Goal: Information Seeking & Learning: Learn about a topic

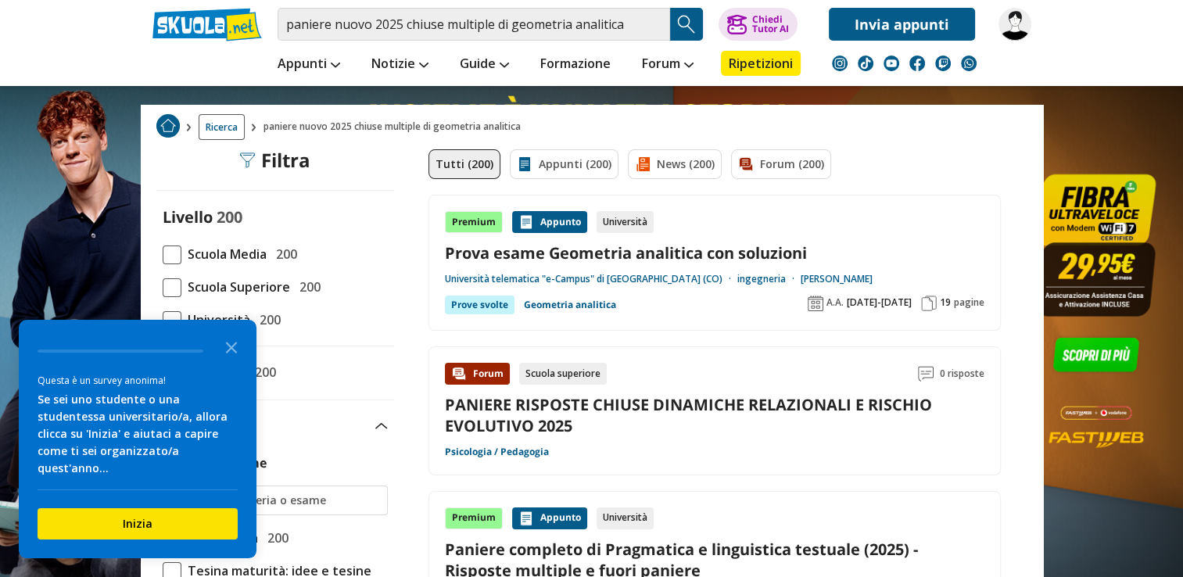
scroll to position [63, 0]
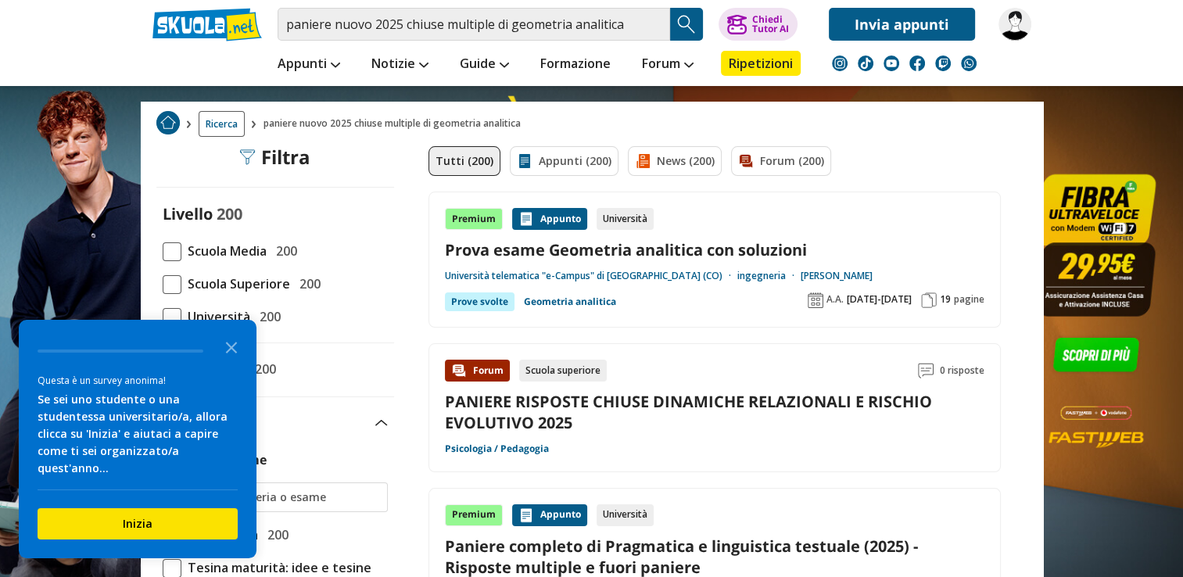
click at [813, 237] on div "Premium Appunto Università Prova esame Geometria analitica con soluzioni Univer…" at bounding box center [714, 259] width 539 height 103
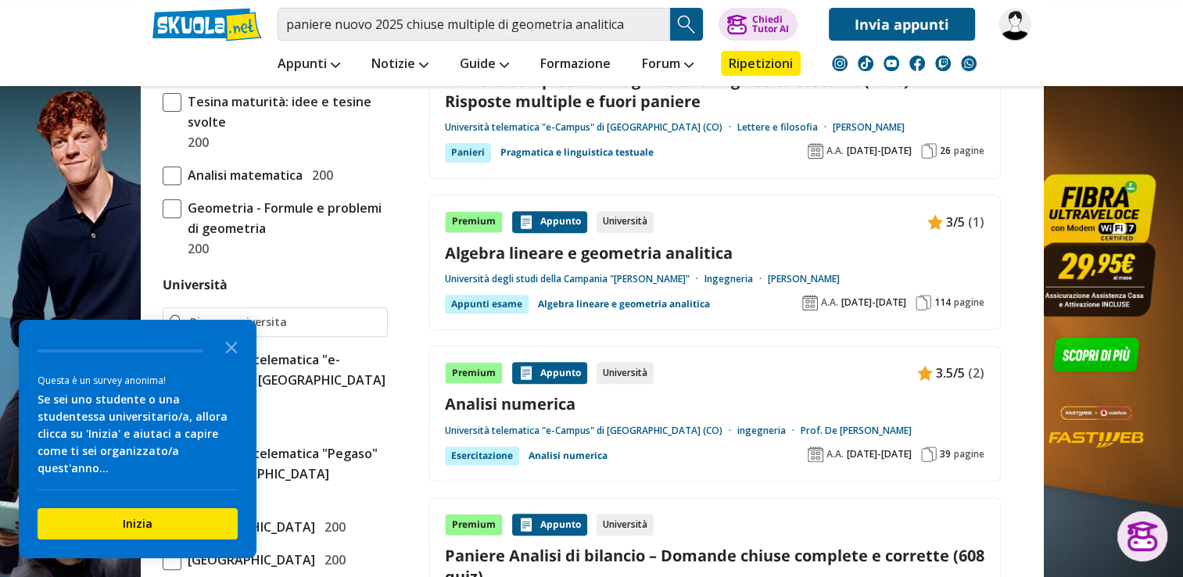
scroll to position [532, 0]
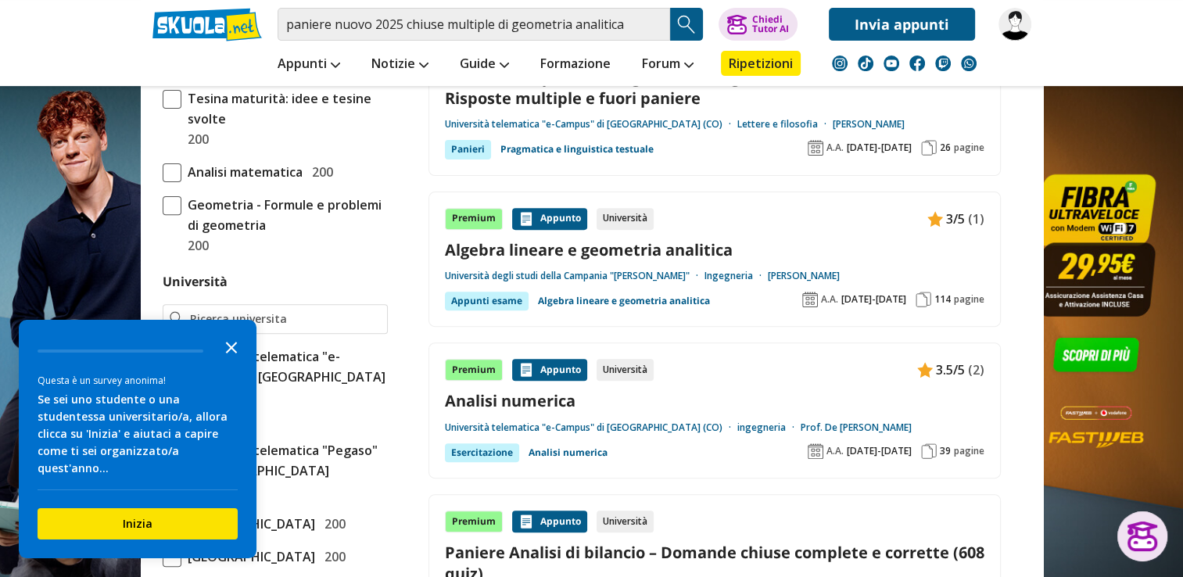
click at [227, 362] on icon "Close the survey" at bounding box center [231, 346] width 31 height 31
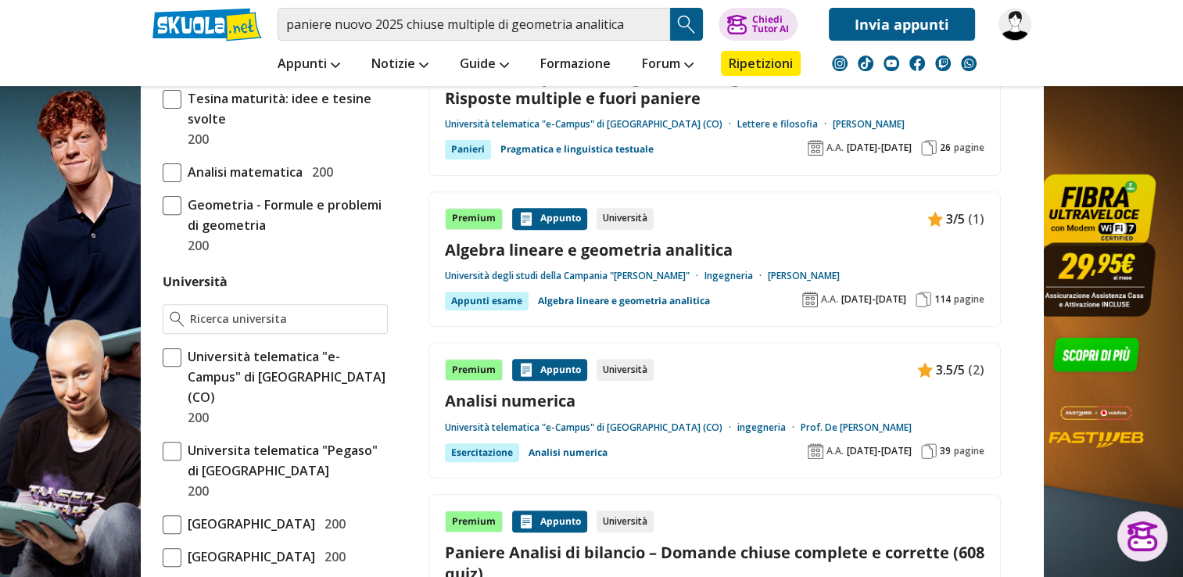
click at [227, 367] on span "Università telematica "e-Campus" di [GEOGRAPHIC_DATA] (CO)" at bounding box center [284, 376] width 206 height 61
click at [163, 387] on input "Università telematica "e-Campus" di Novedrate (CO) 200" at bounding box center [163, 387] width 0 height 0
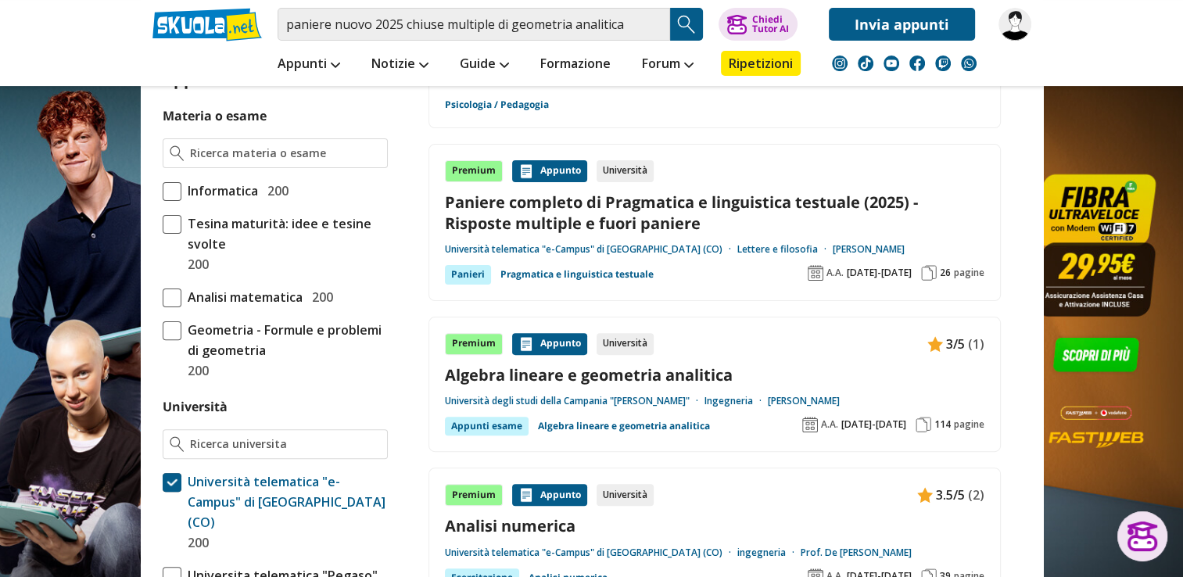
scroll to position [406, 0]
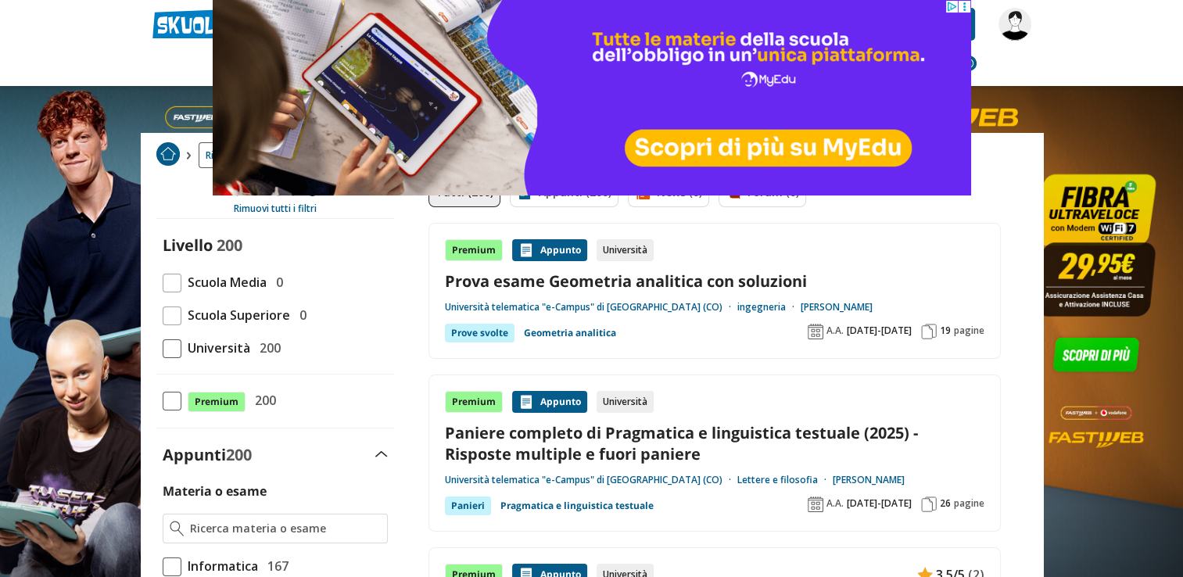
click at [181, 343] on span "Università" at bounding box center [215, 348] width 69 height 20
click at [163, 348] on input "Università 200" at bounding box center [163, 348] width 0 height 0
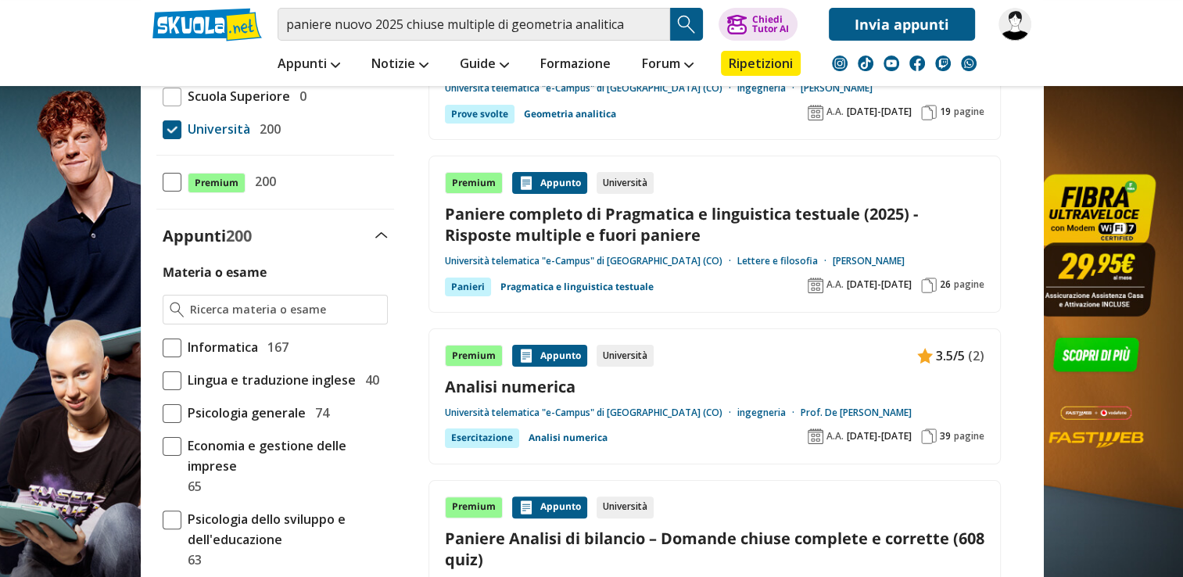
scroll to position [280, 0]
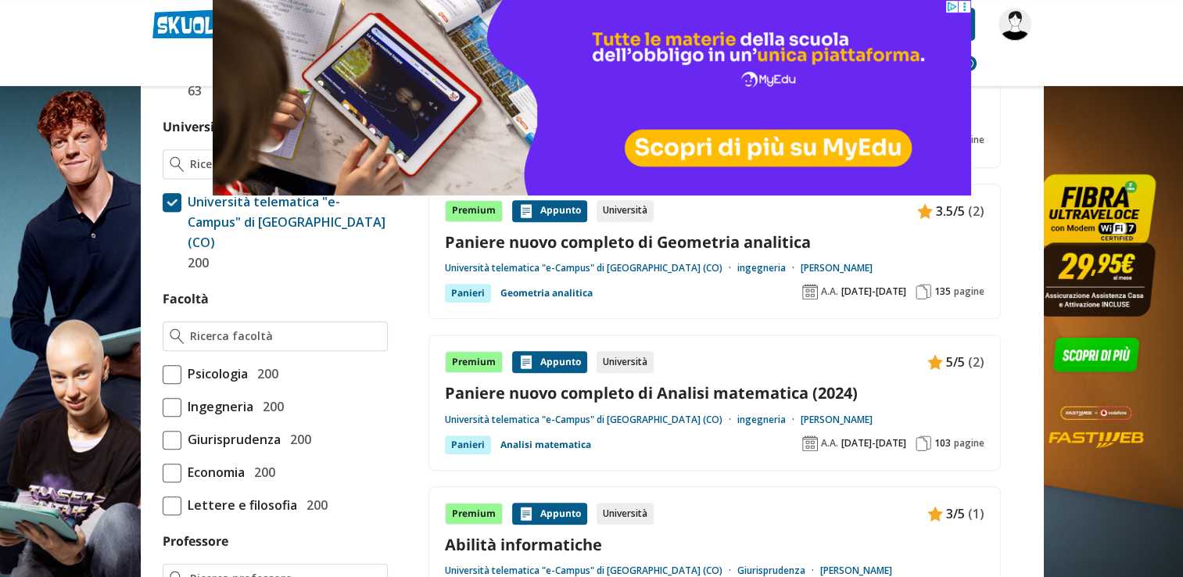
scroll to position [750, 0]
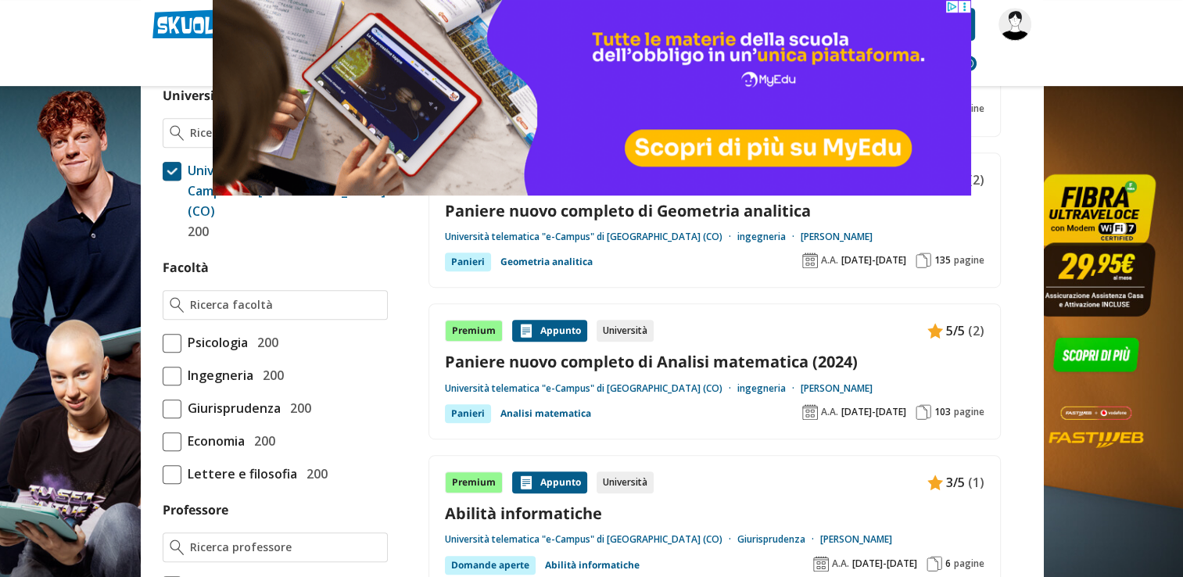
click at [169, 367] on span at bounding box center [172, 376] width 19 height 19
click at [163, 375] on input "Ingegneria 200" at bounding box center [163, 375] width 0 height 0
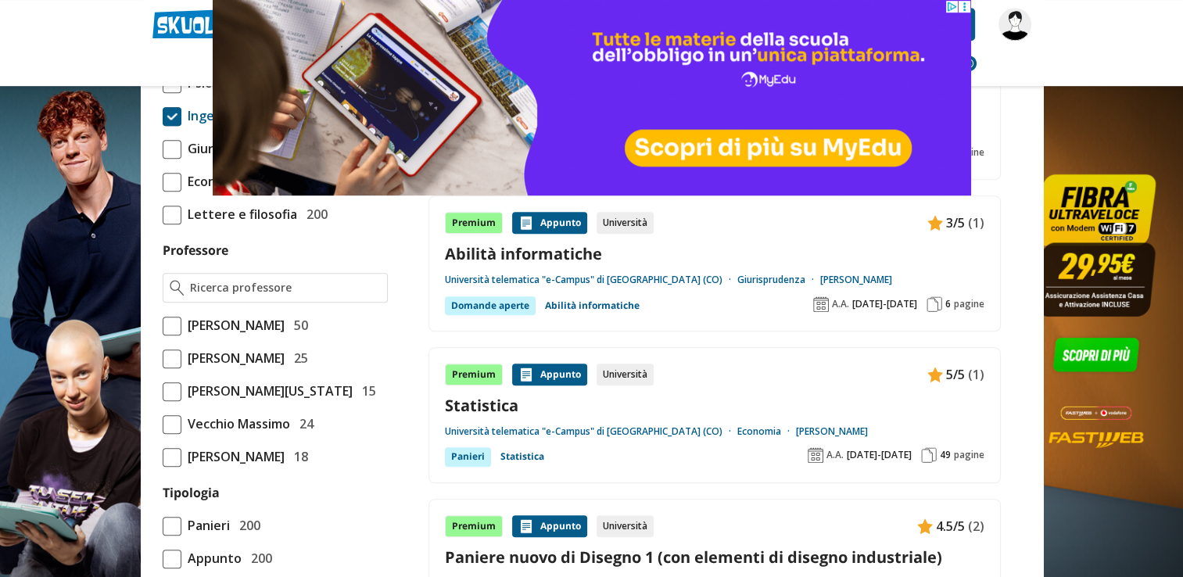
scroll to position [1063, 0]
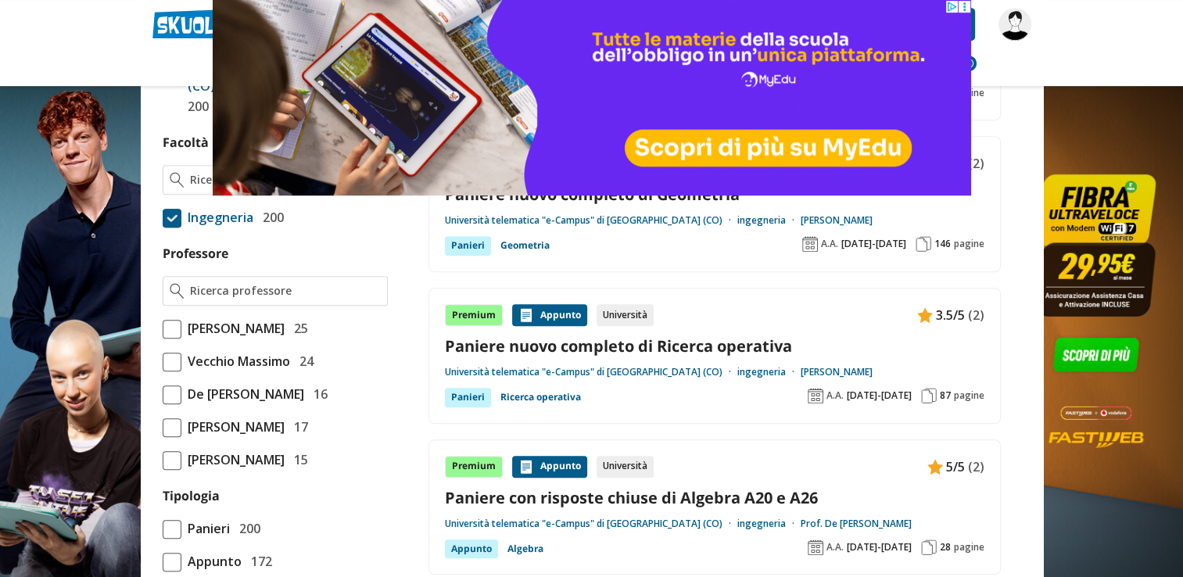
scroll to position [896, 0]
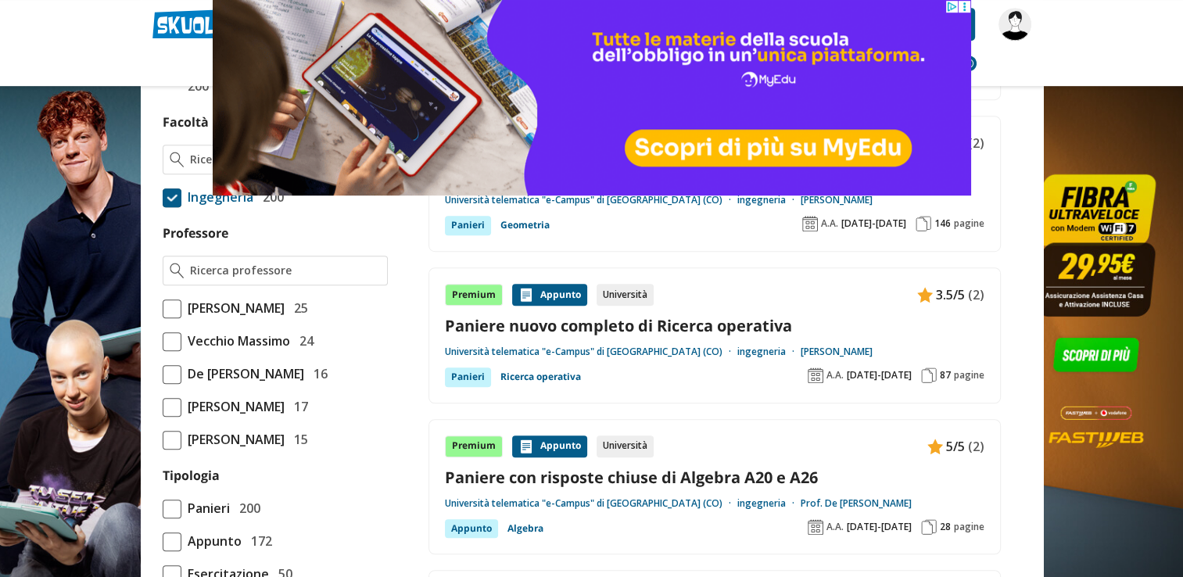
click at [166, 299] on span at bounding box center [172, 308] width 19 height 19
click at [163, 308] on input "Amendola Gennaro 25" at bounding box center [163, 308] width 0 height 0
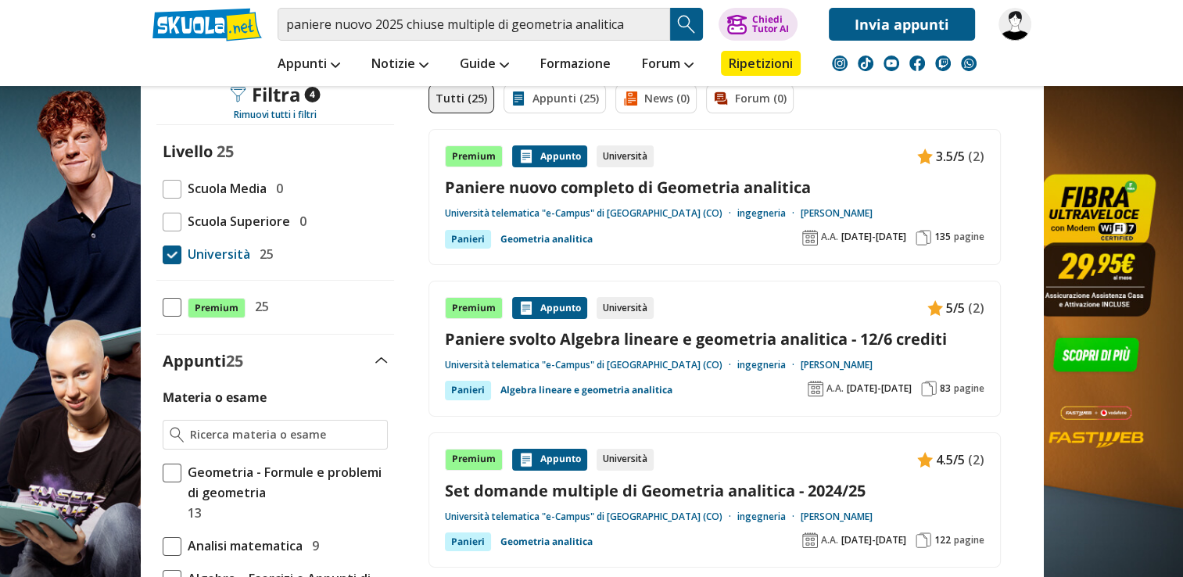
scroll to position [156, 0]
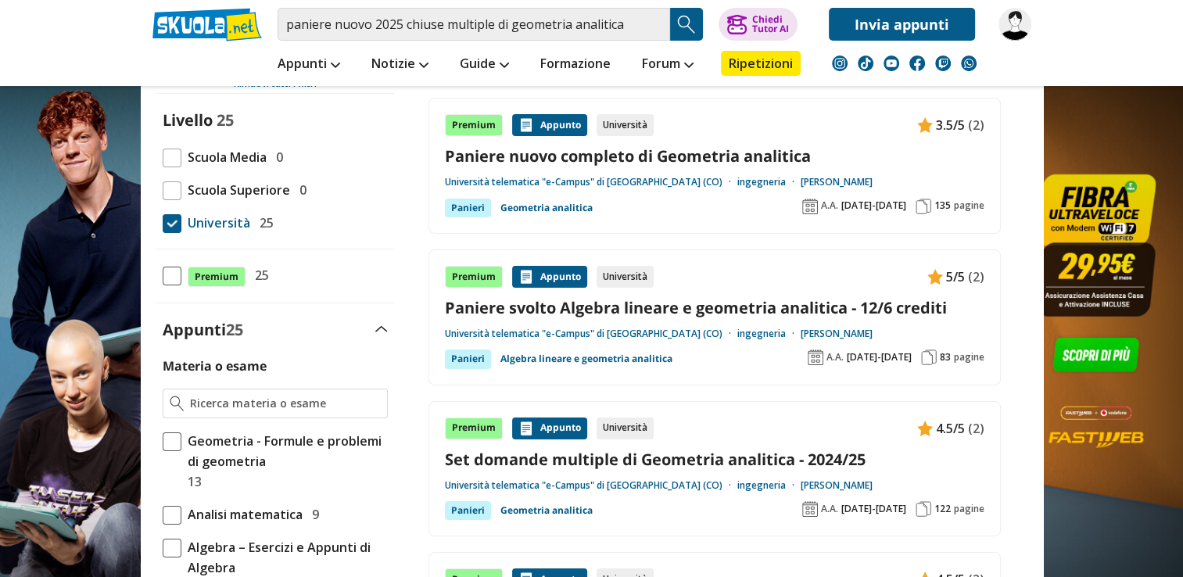
click at [746, 159] on link "Paniere nuovo completo di Geometria analitica" at bounding box center [714, 155] width 539 height 21
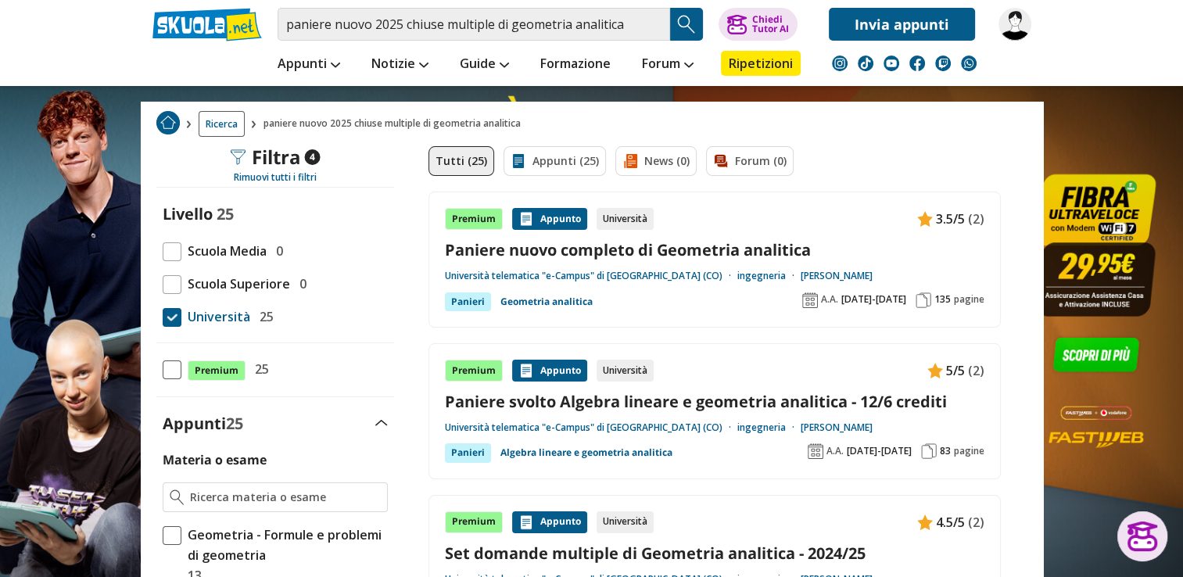
scroll to position [94, 0]
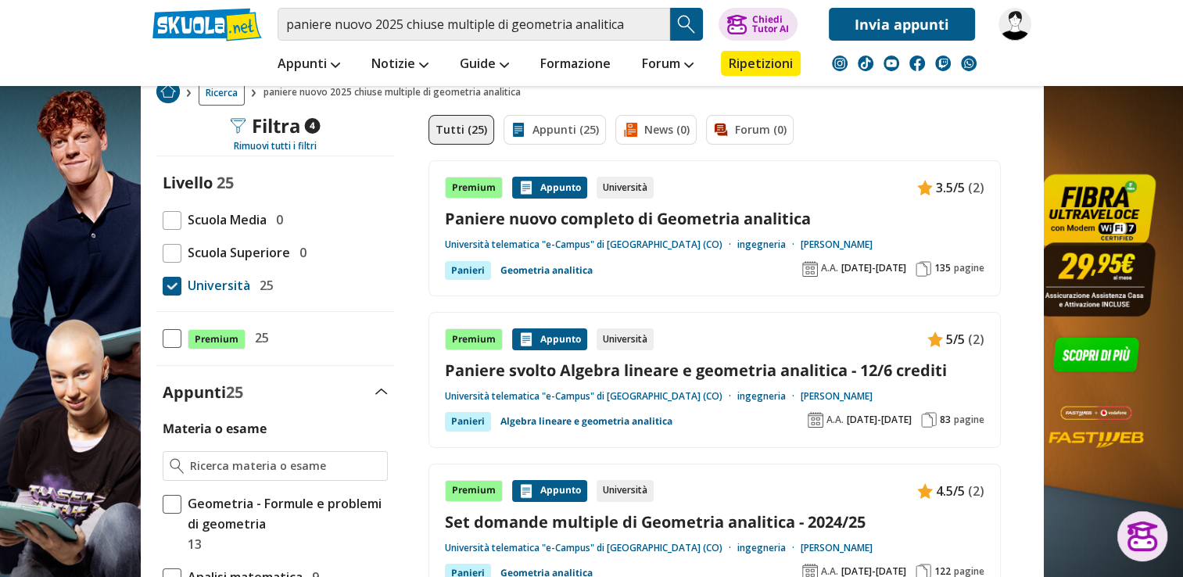
drag, startPoint x: 704, startPoint y: 302, endPoint x: 673, endPoint y: 285, distance: 35.3
click at [673, 285] on div "Premium Appunto Università 3.5/5 (2) Paniere nuovo completo di Geometria analit…" at bounding box center [714, 228] width 572 height 136
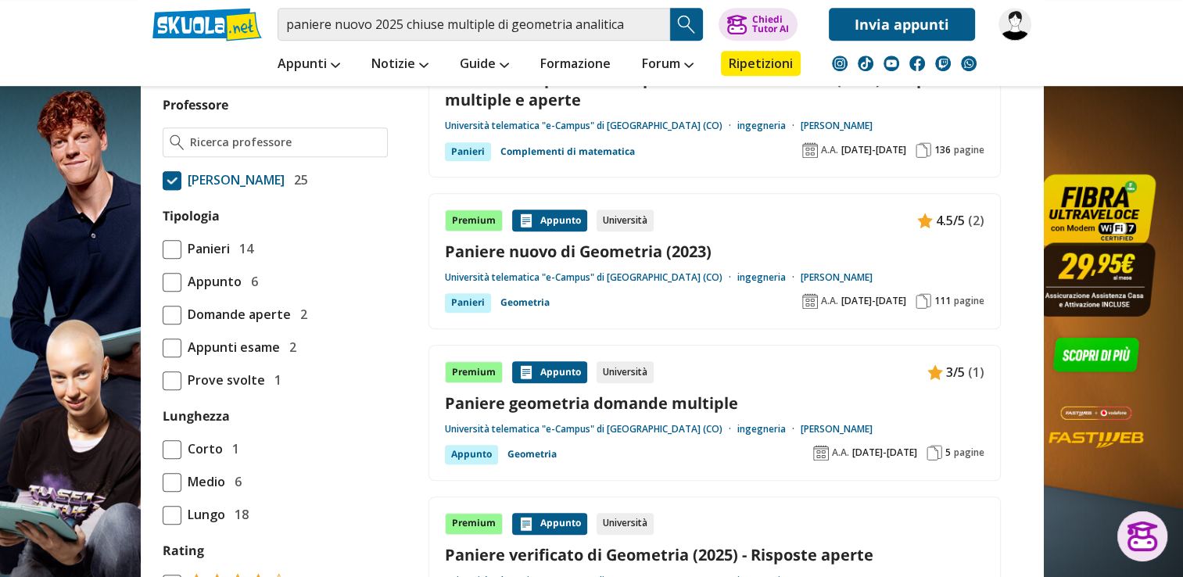
scroll to position [1055, 0]
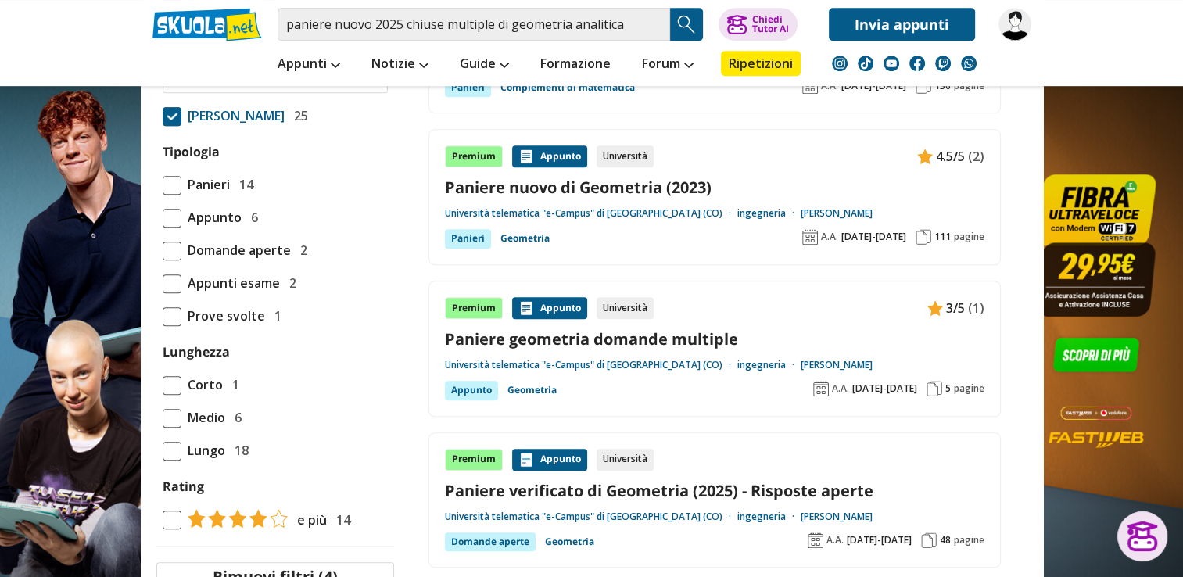
click at [732, 147] on div "Premium Appunto Università 4.5/5 (2)" at bounding box center [714, 156] width 539 height 22
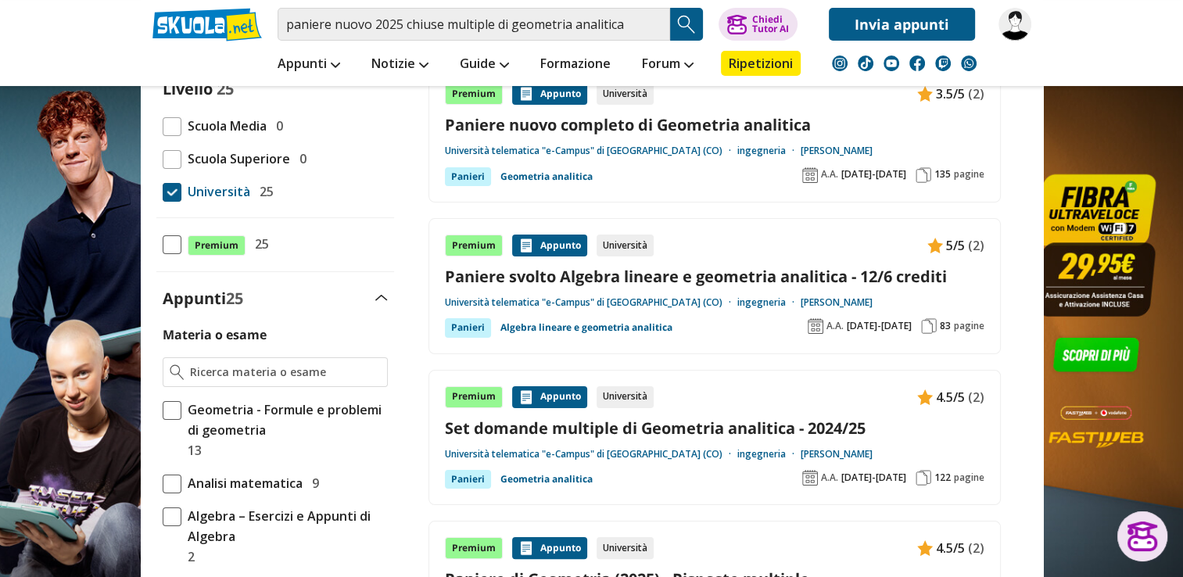
scroll to position [0, 0]
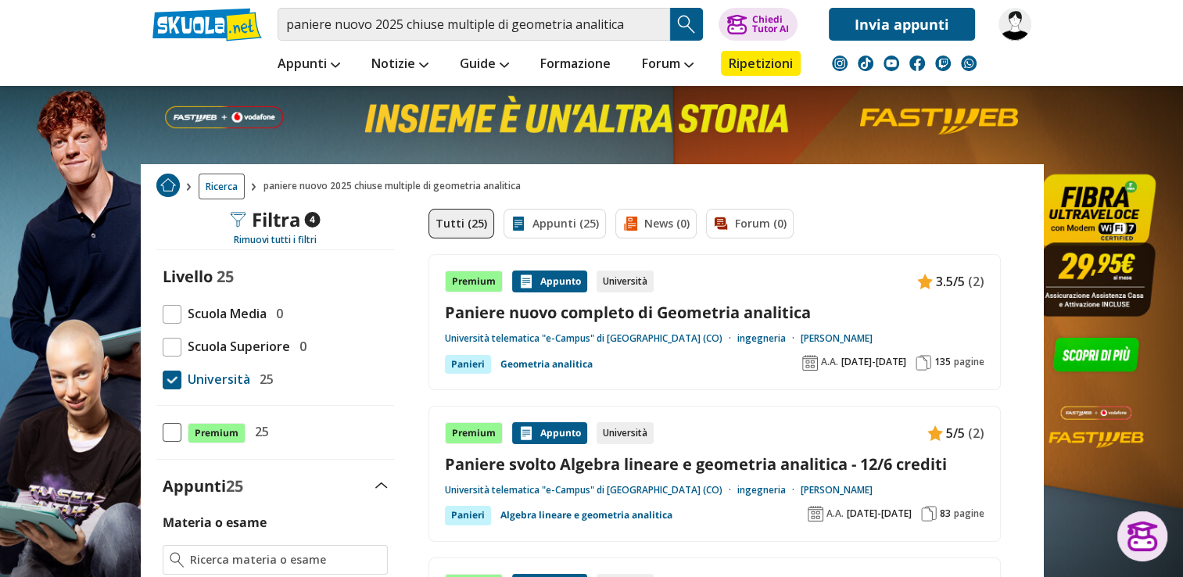
click at [1013, 36] on img at bounding box center [1014, 24] width 33 height 33
drag, startPoint x: 861, startPoint y: 211, endPoint x: 1024, endPoint y: 11, distance: 257.8
click at [1024, 11] on div "paniere nuovo 2025 chiuse multiple di geometria analitica Trova un tutor espert…" at bounding box center [592, 43] width 902 height 86
click at [1024, 11] on img at bounding box center [1014, 24] width 33 height 33
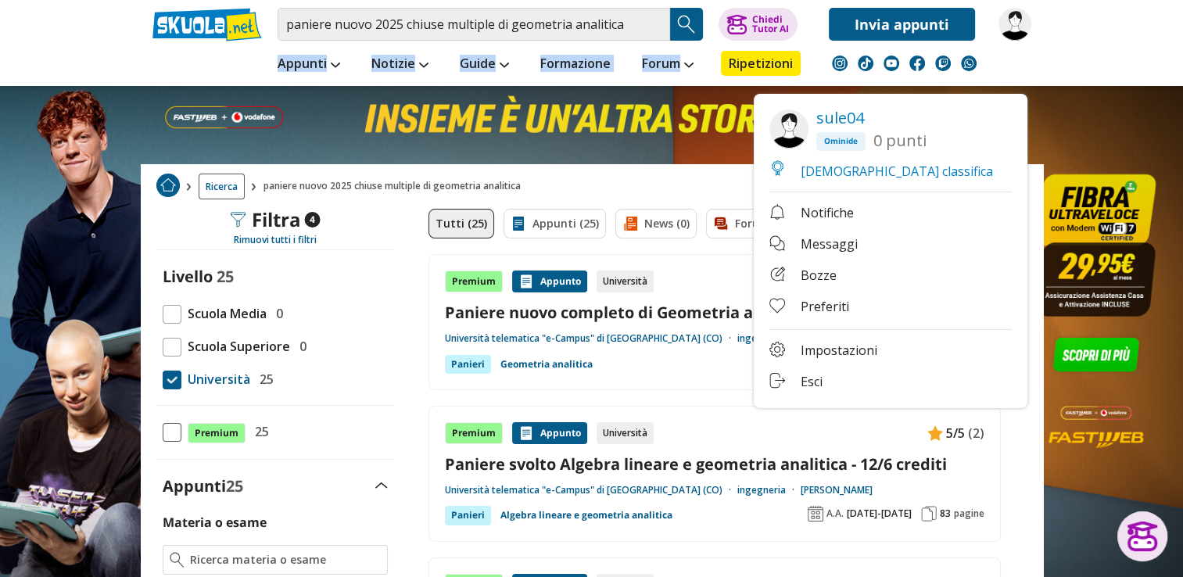
click at [869, 344] on link "Impostazioni" at bounding box center [890, 352] width 242 height 20
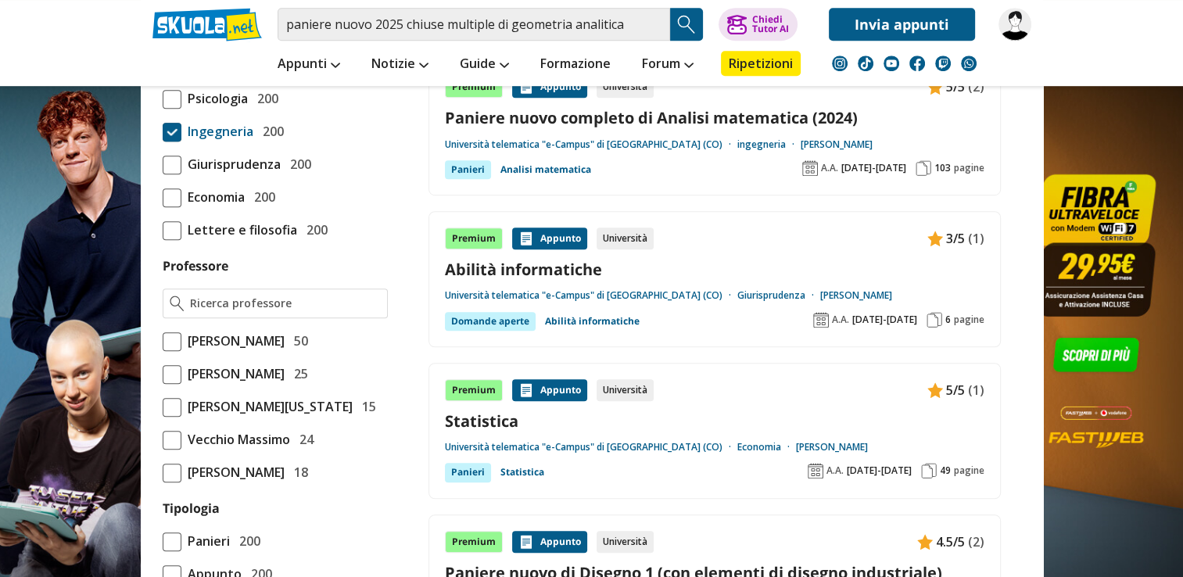
scroll to position [1046, 0]
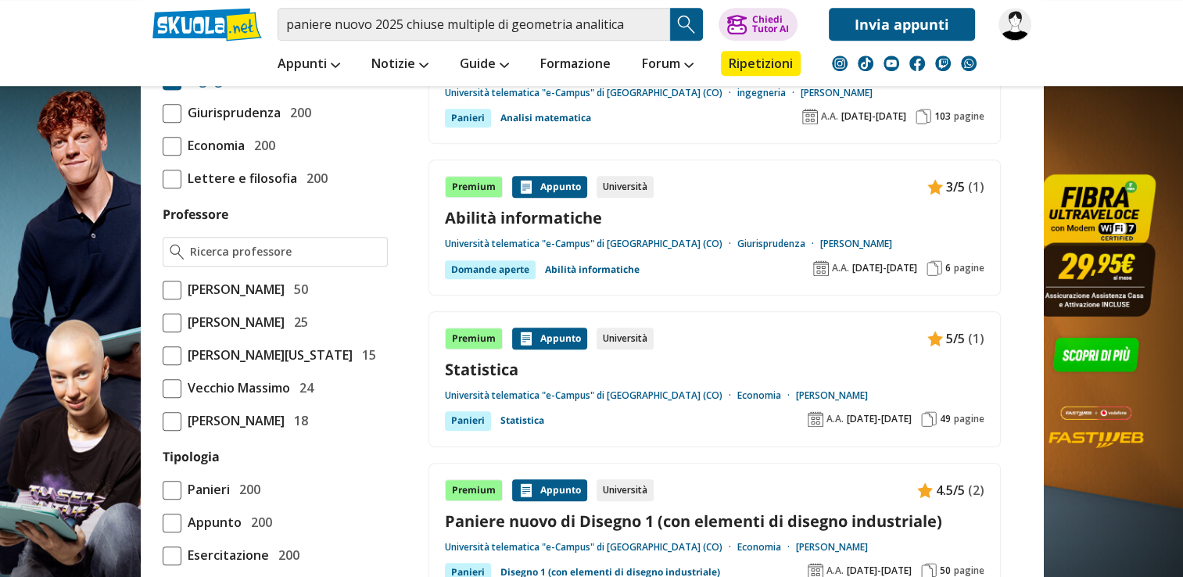
click at [169, 281] on span at bounding box center [172, 290] width 19 height 19
click at [163, 289] on input "[PERSON_NAME] 50" at bounding box center [163, 289] width 0 height 0
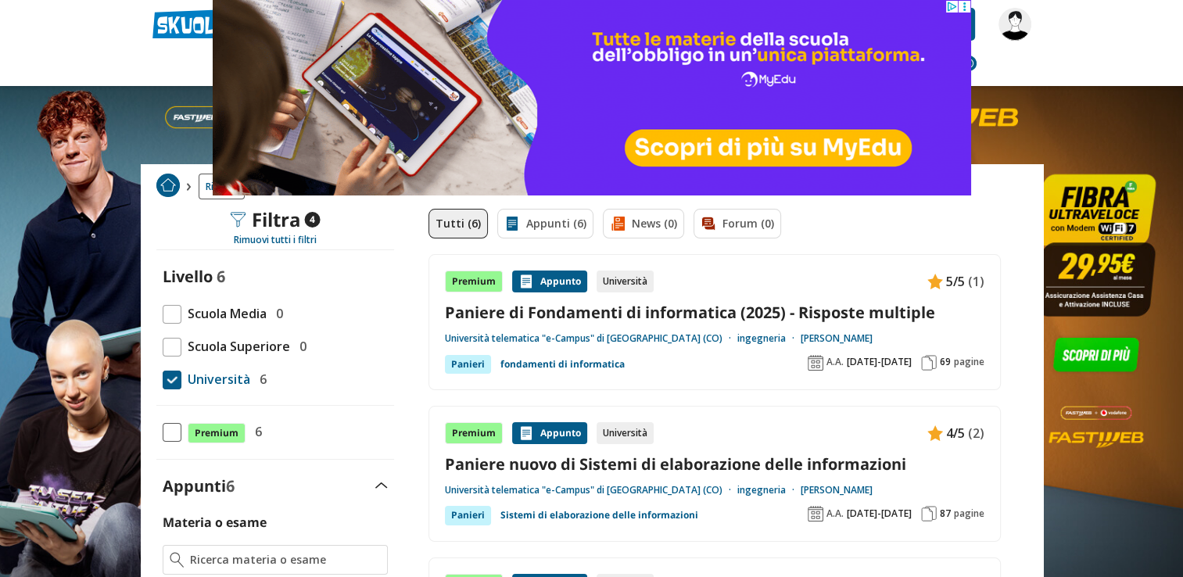
click at [659, 298] on div "Premium Appunto Università 5/5 (1) Paniere di Fondamenti di informatica (2025) …" at bounding box center [714, 321] width 539 height 103
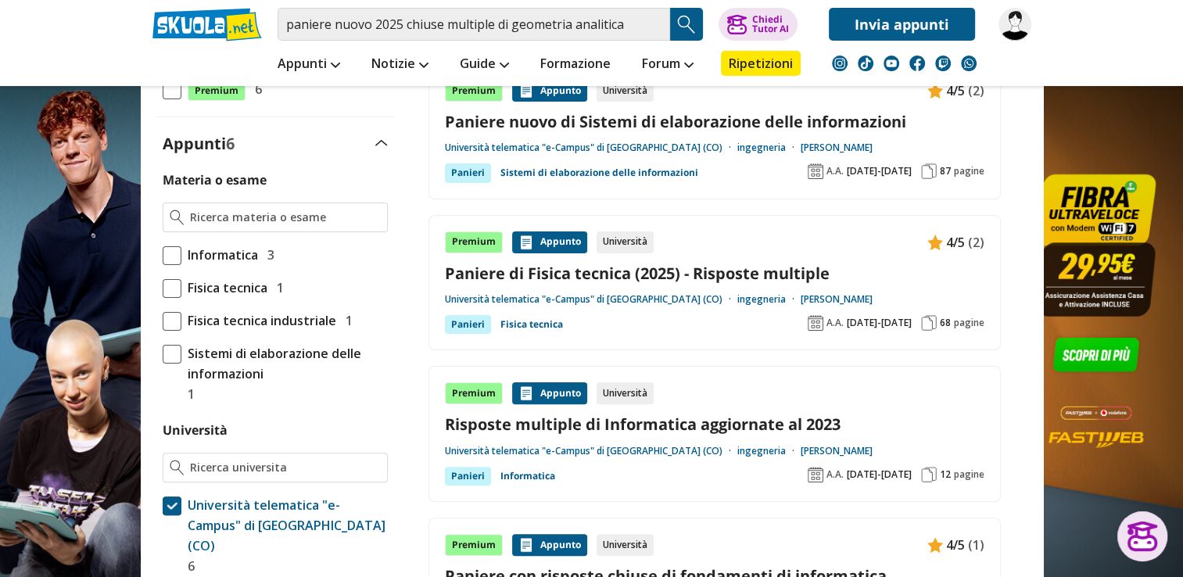
scroll to position [344, 0]
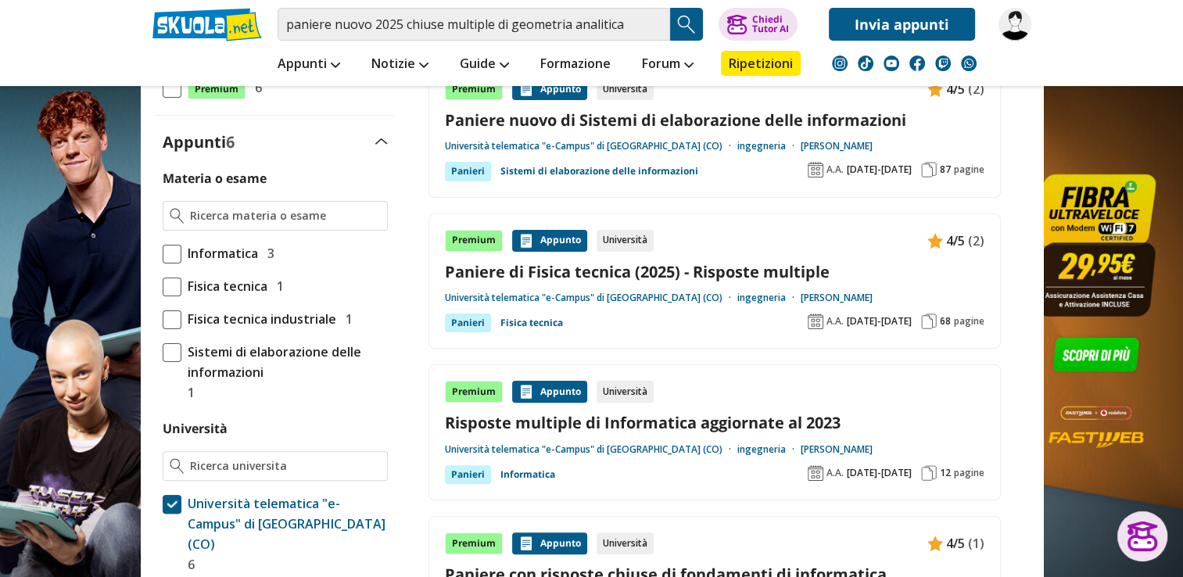
click at [174, 252] on span at bounding box center [172, 254] width 19 height 19
click at [163, 253] on input "Informatica 3" at bounding box center [163, 253] width 0 height 0
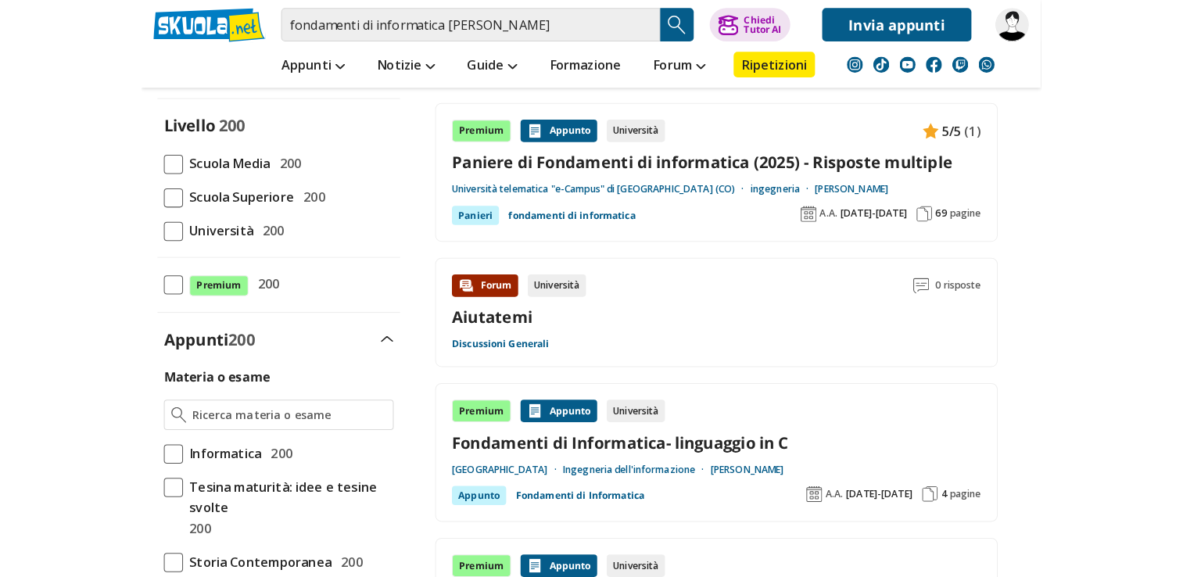
scroll to position [156, 0]
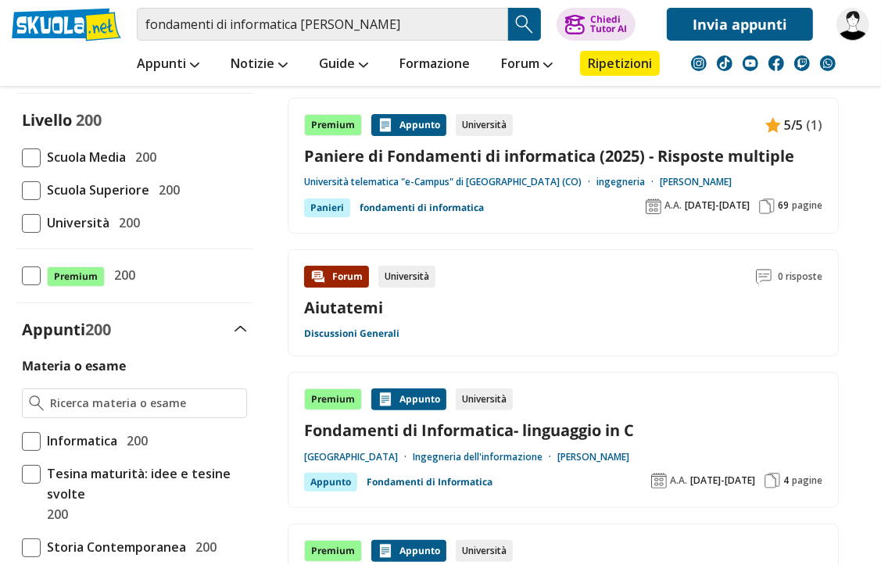
click at [479, 187] on link "Università telematica "e-Campus" di [GEOGRAPHIC_DATA] (CO)" at bounding box center [450, 182] width 292 height 13
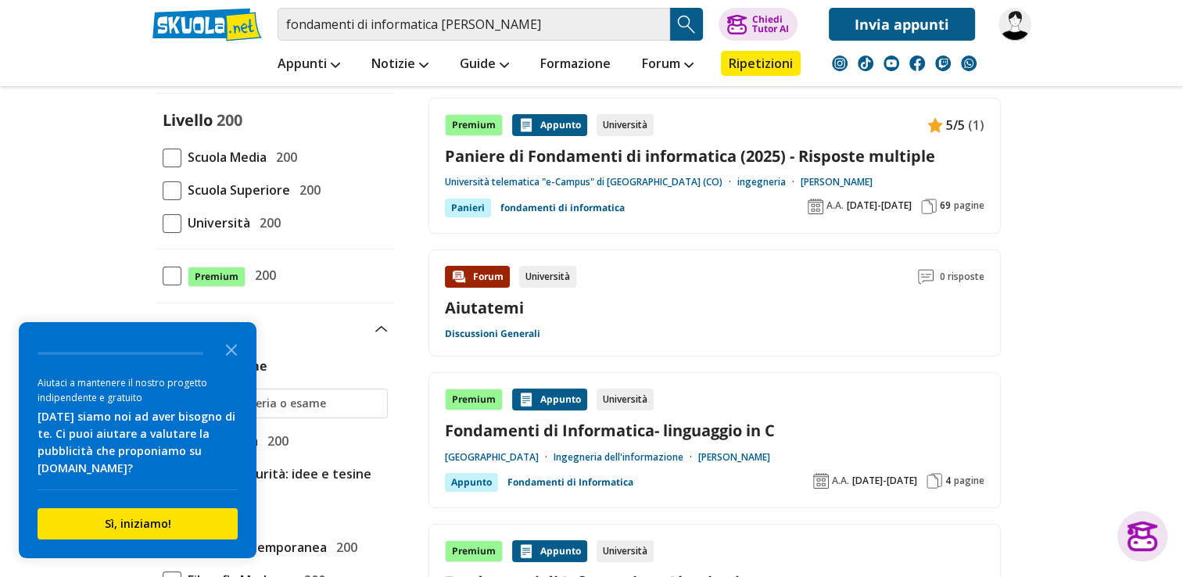
click at [806, 161] on link "Paniere di Fondamenti di informatica (2025) - Risposte multiple" at bounding box center [714, 155] width 539 height 21
